Goal: Task Accomplishment & Management: Manage account settings

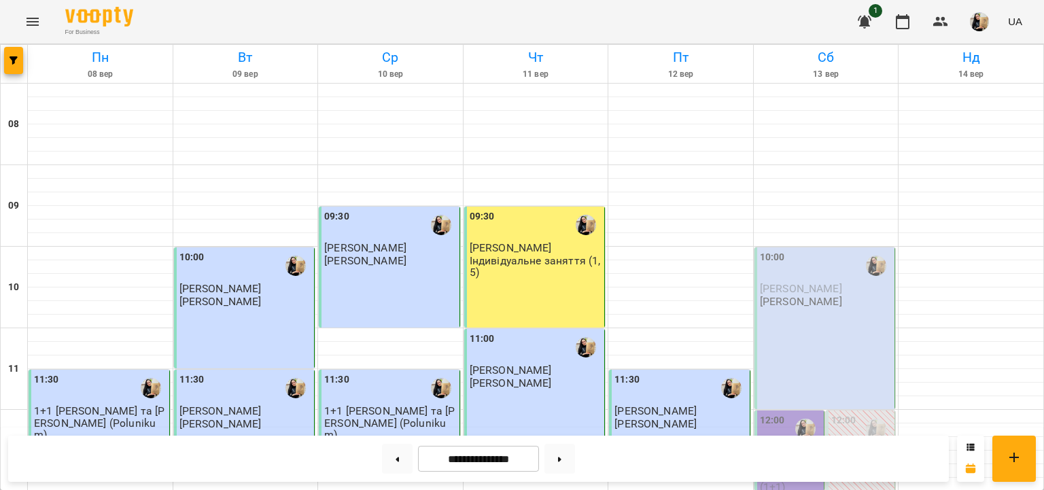
scroll to position [878, 0]
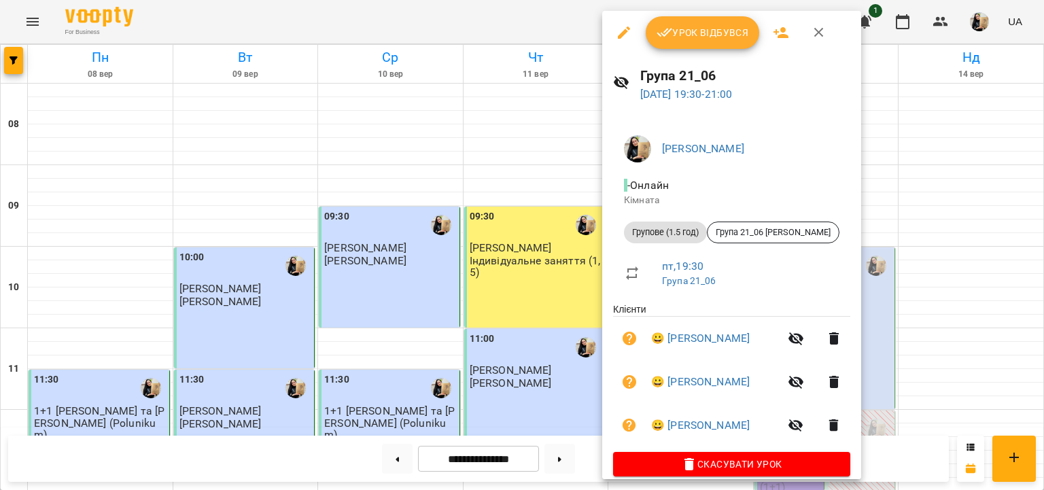
click at [788, 345] on icon "button" at bounding box center [795, 338] width 15 height 13
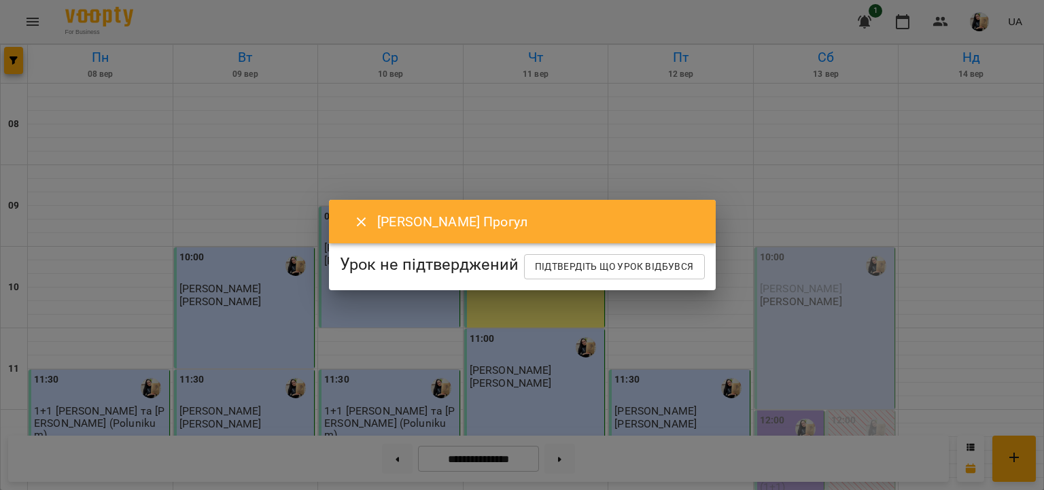
click at [353, 214] on icon "Close" at bounding box center [361, 222] width 16 height 16
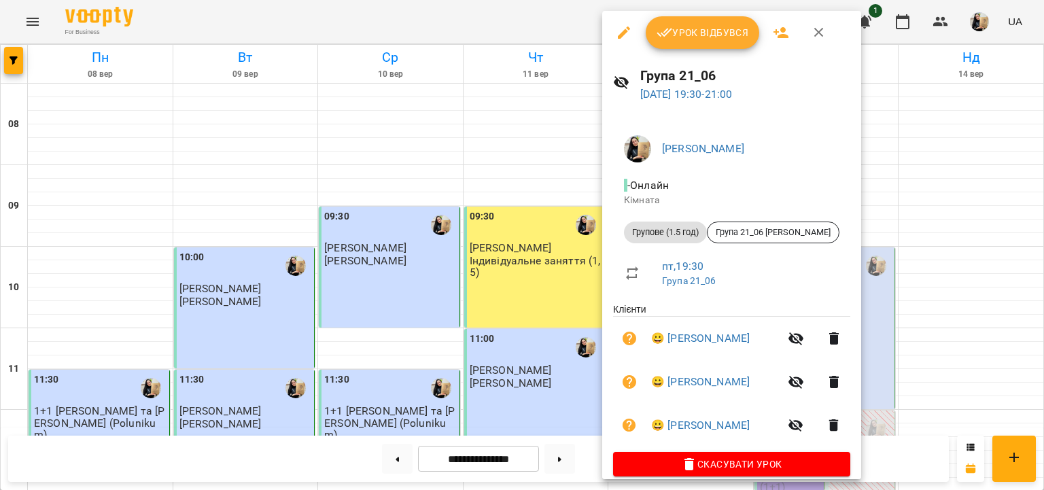
click at [703, 38] on span "Урок відбувся" at bounding box center [703, 32] width 92 height 16
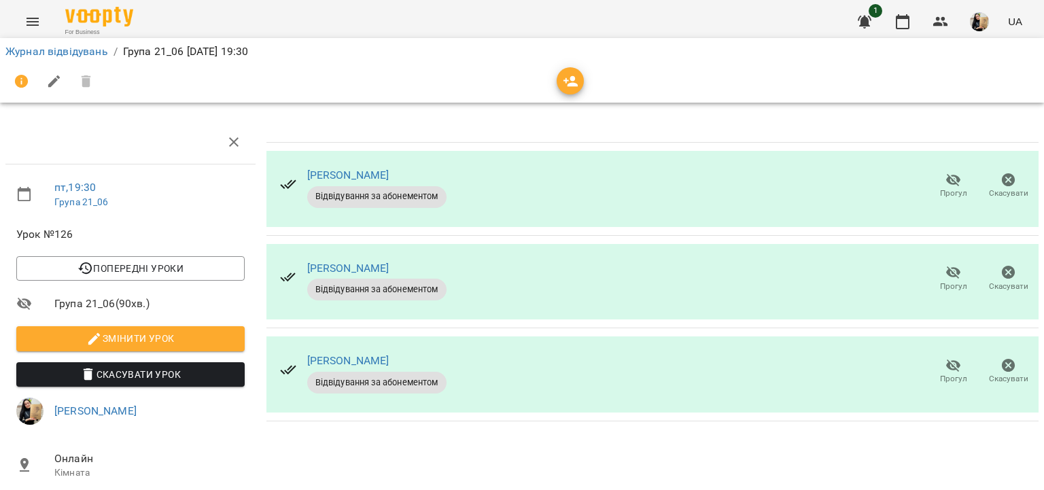
click at [953, 188] on span "Прогул" at bounding box center [953, 194] width 27 height 12
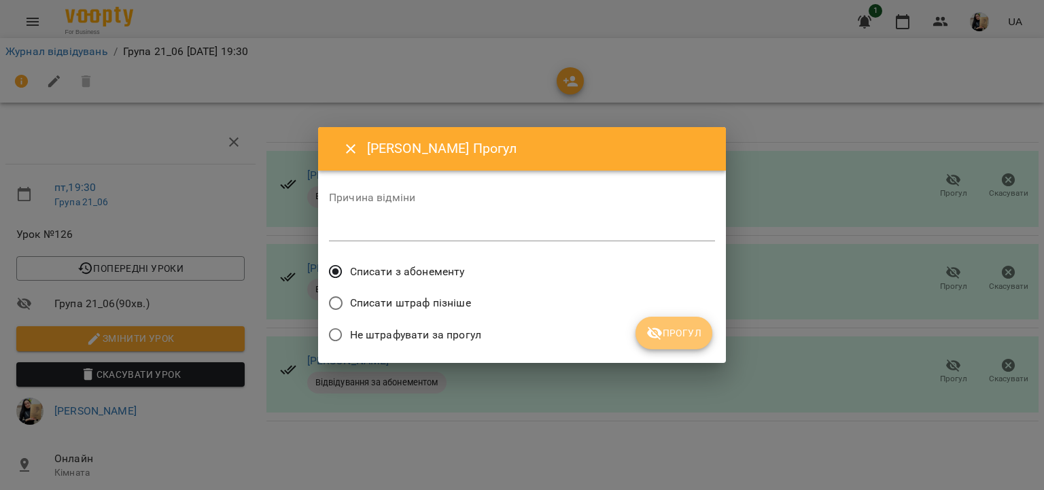
click at [670, 324] on button "Прогул" at bounding box center [674, 333] width 77 height 33
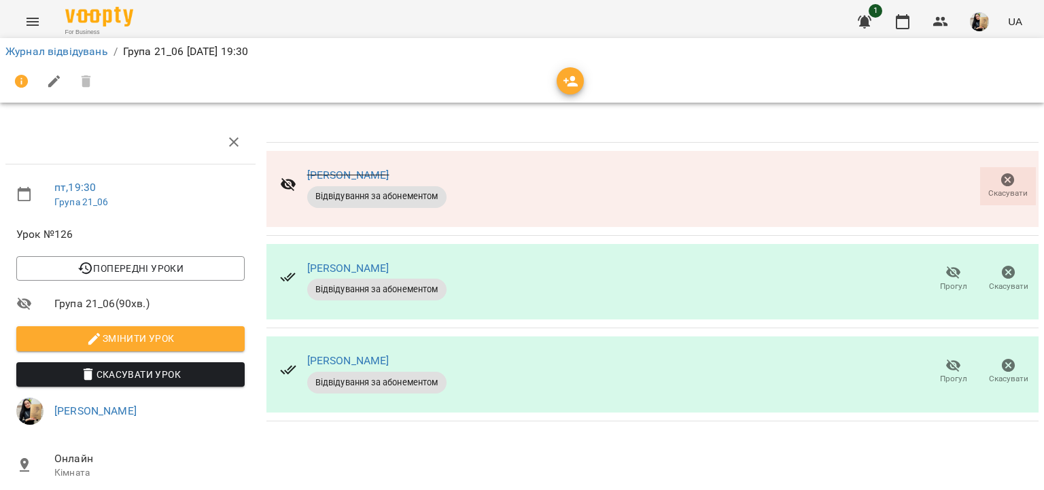
click at [954, 370] on span "Прогул" at bounding box center [953, 371] width 39 height 27
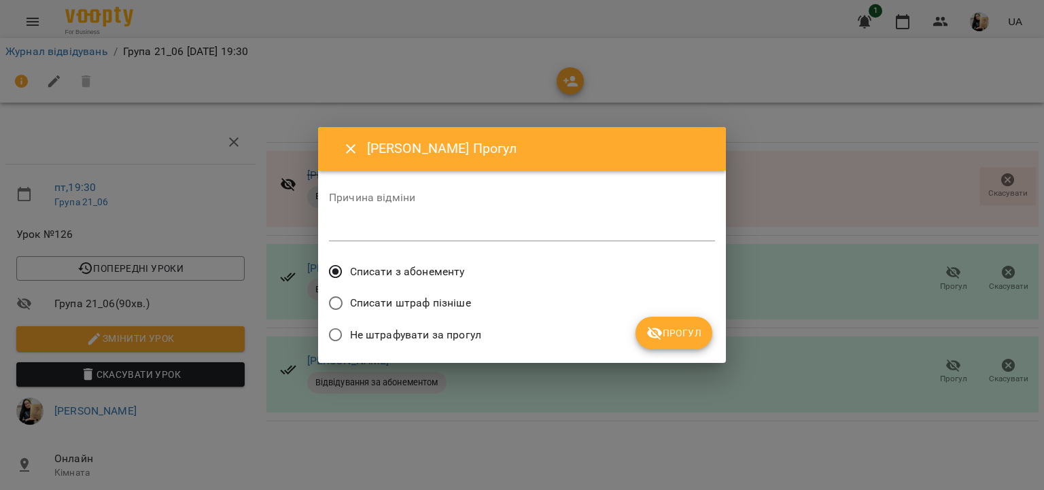
click at [683, 332] on span "Прогул" at bounding box center [673, 333] width 55 height 16
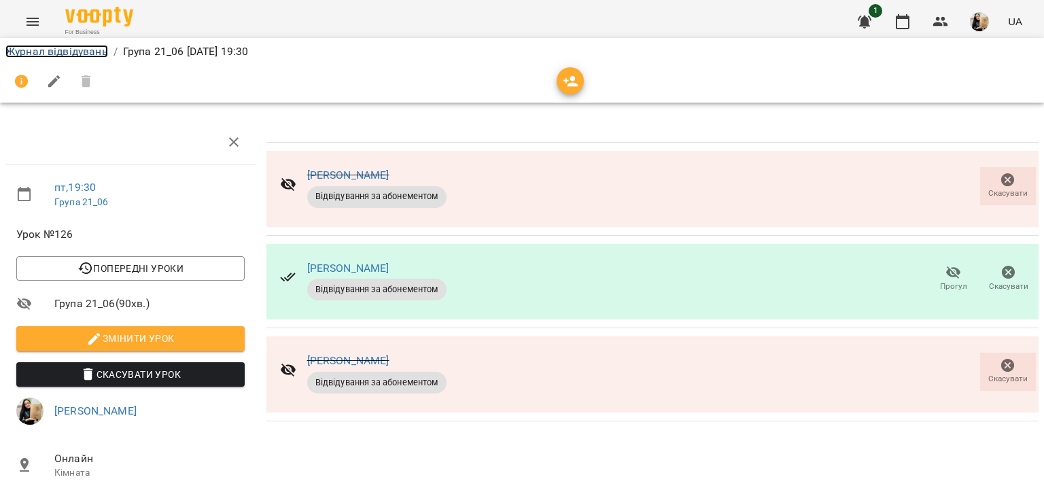
click at [71, 51] on link "Журнал відвідувань" at bounding box center [56, 51] width 103 height 13
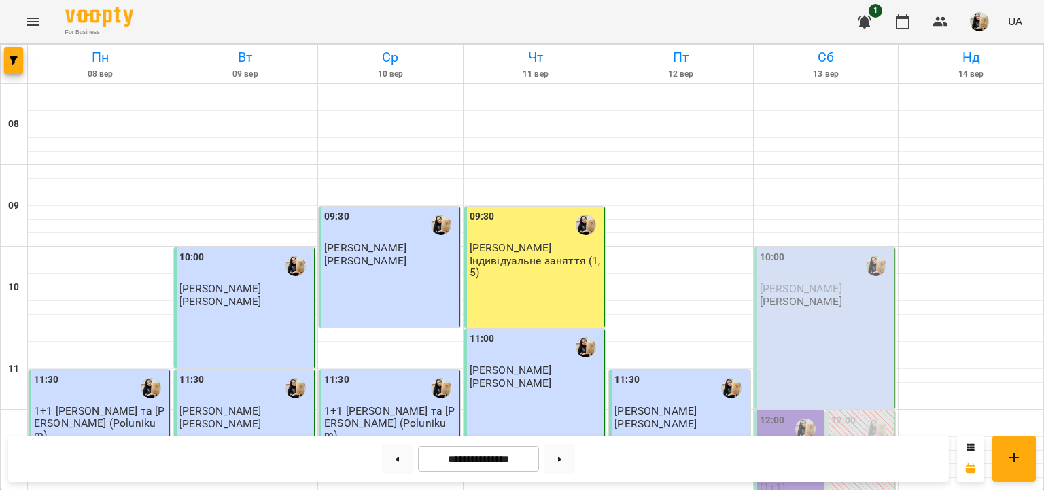
scroll to position [870, 0]
